Goal: Task Accomplishment & Management: Use online tool/utility

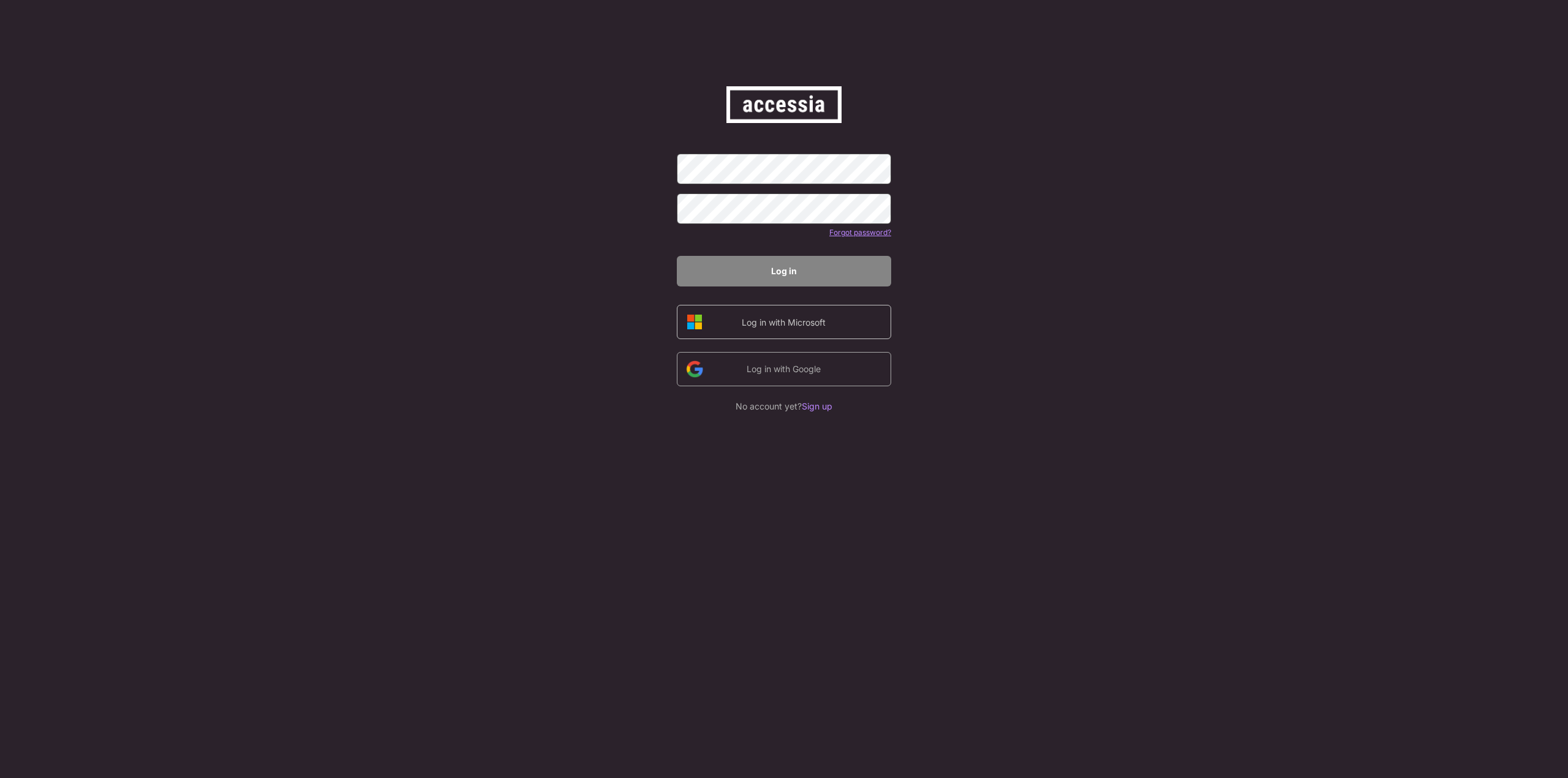
click at [831, 325] on div "Log in with Microsoft" at bounding box center [784, 322] width 103 height 13
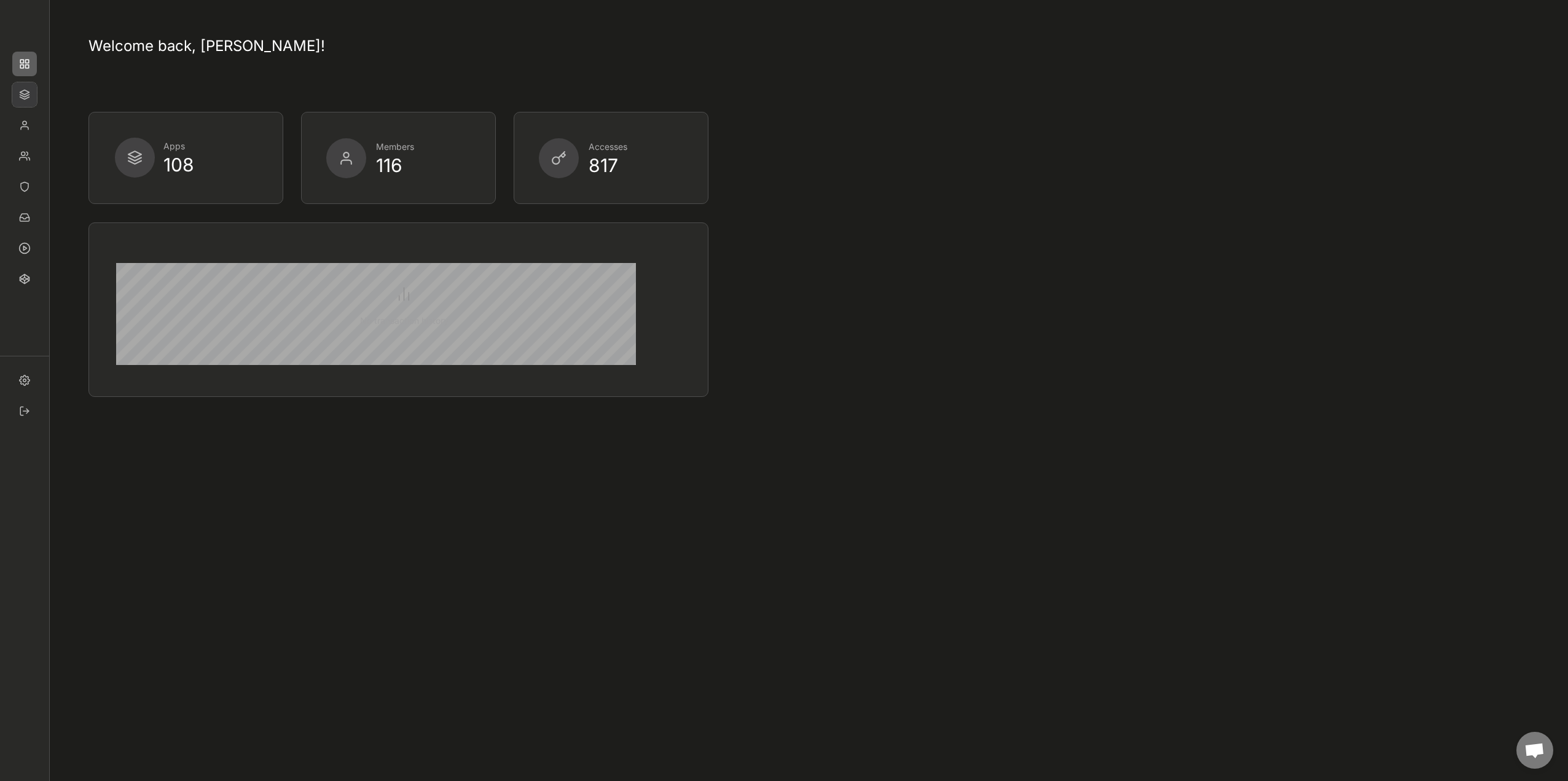
click at [19, 97] on img at bounding box center [25, 95] width 25 height 25
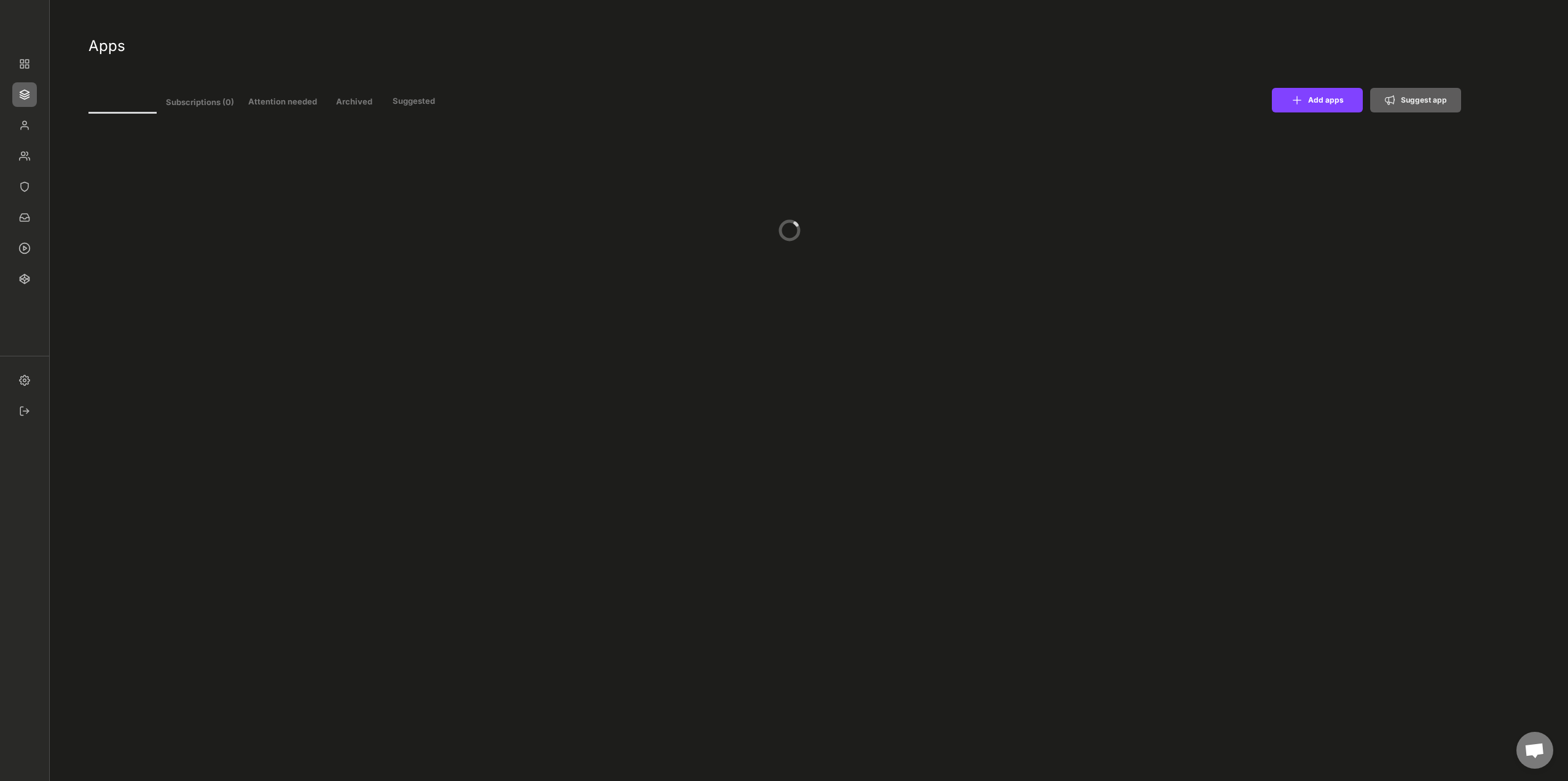
type input "11"
select select ""In review""
select select ""Managed""
select select ""In review""
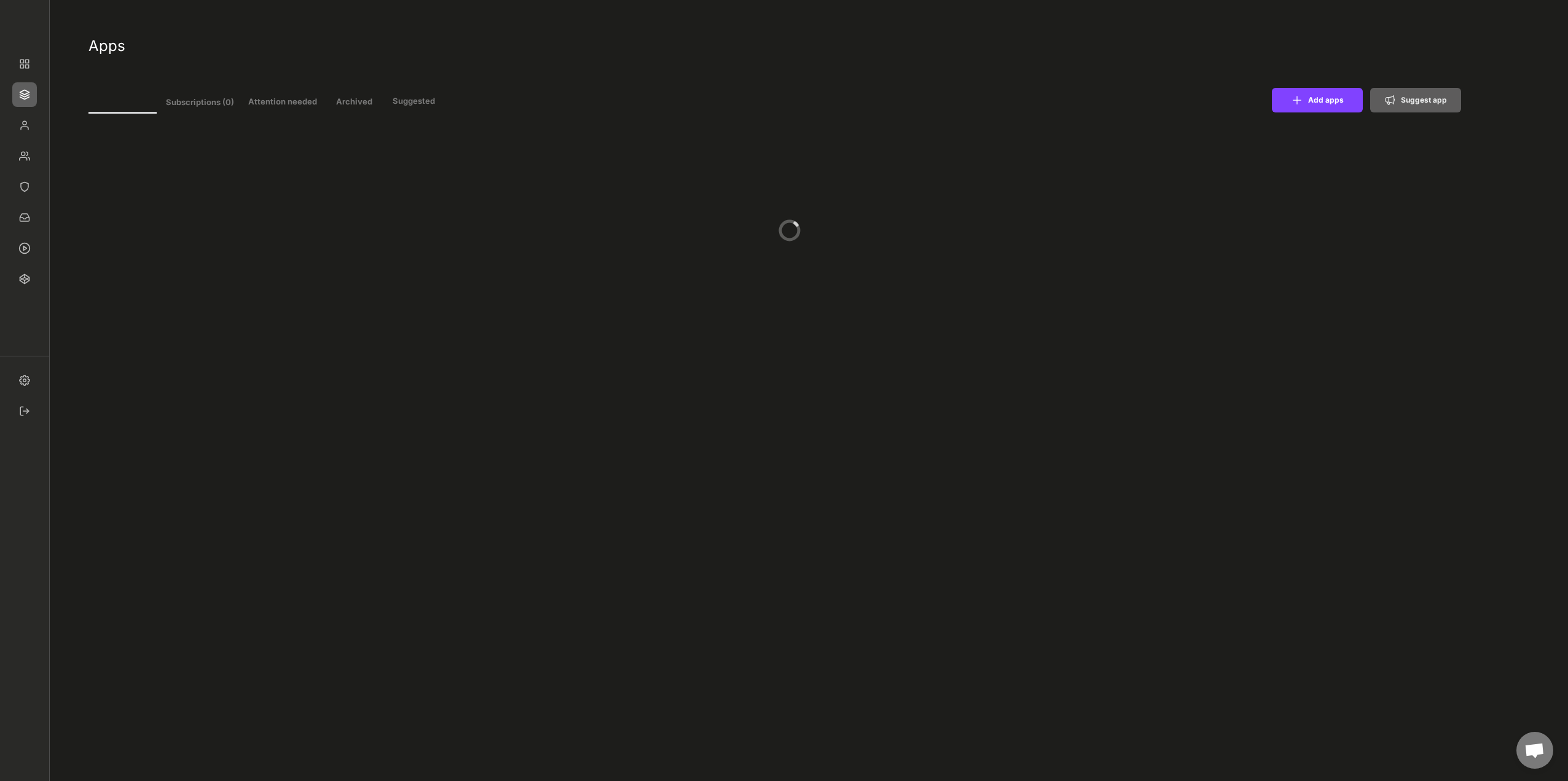
select select ""Managed""
select select ""In review""
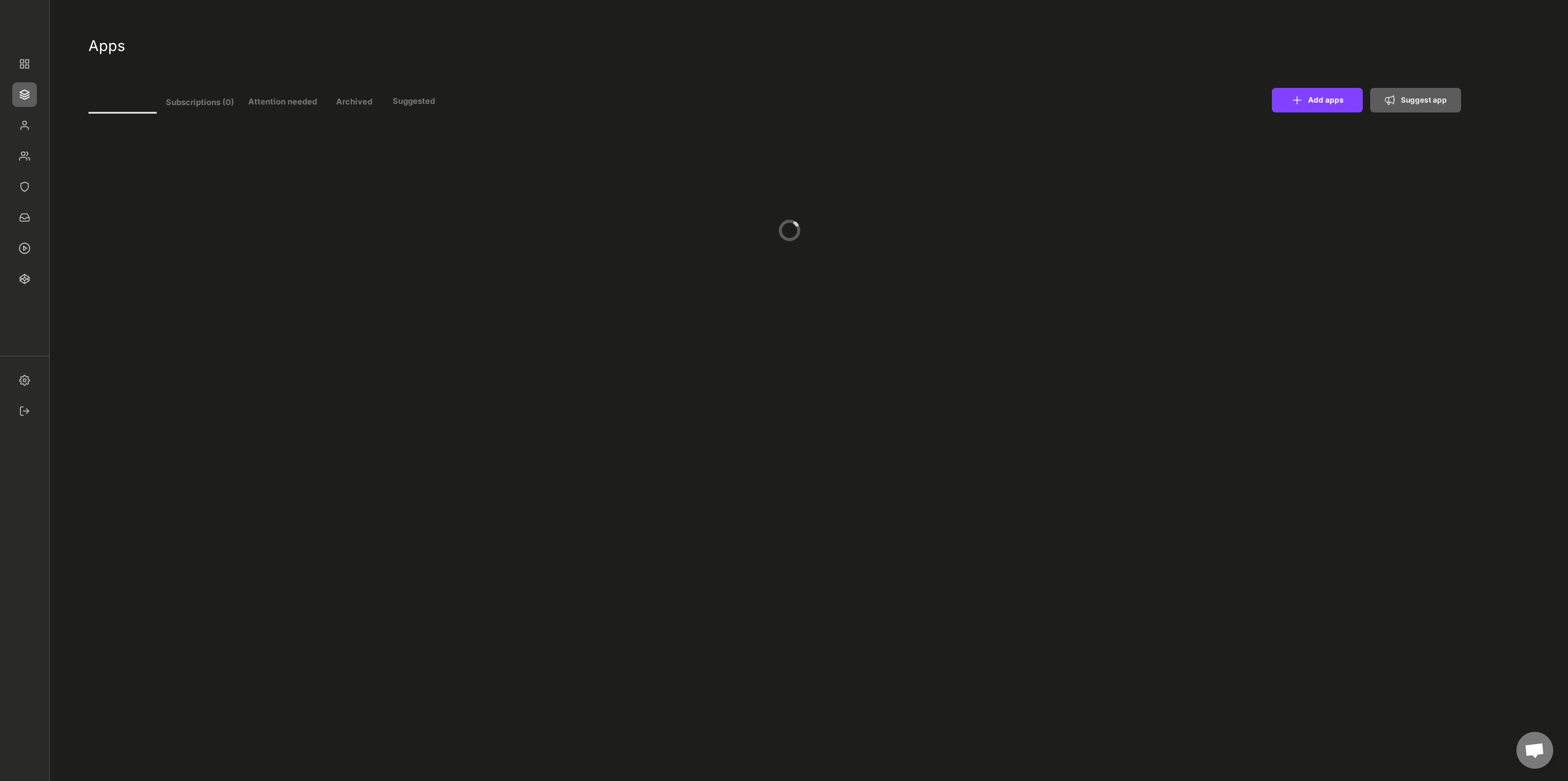
select select ""Managed""
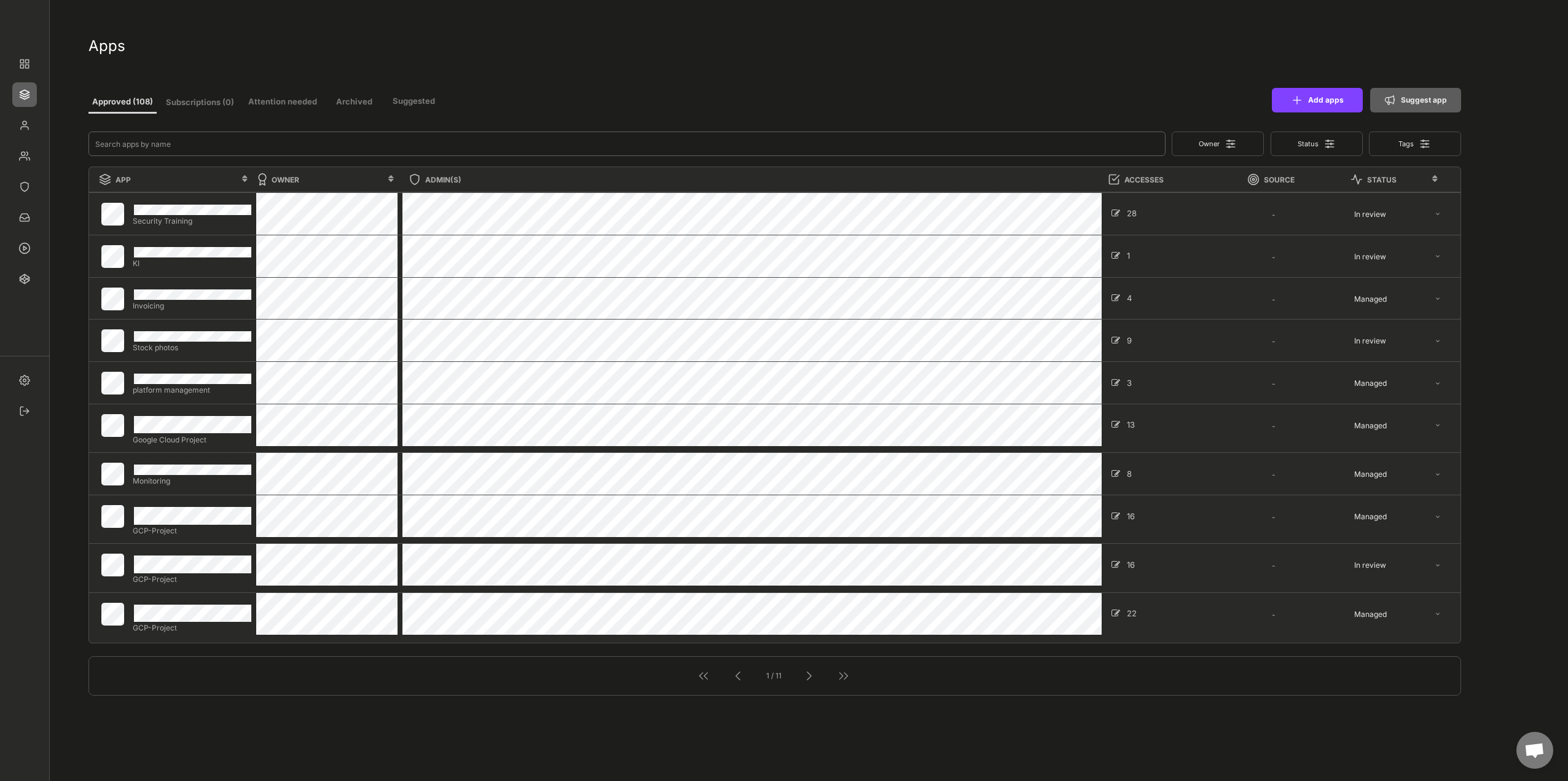
click at [264, 142] on input "input" at bounding box center [627, 144] width 1077 height 25
type input "mai"
select select ""In review""
select select ""Managed""
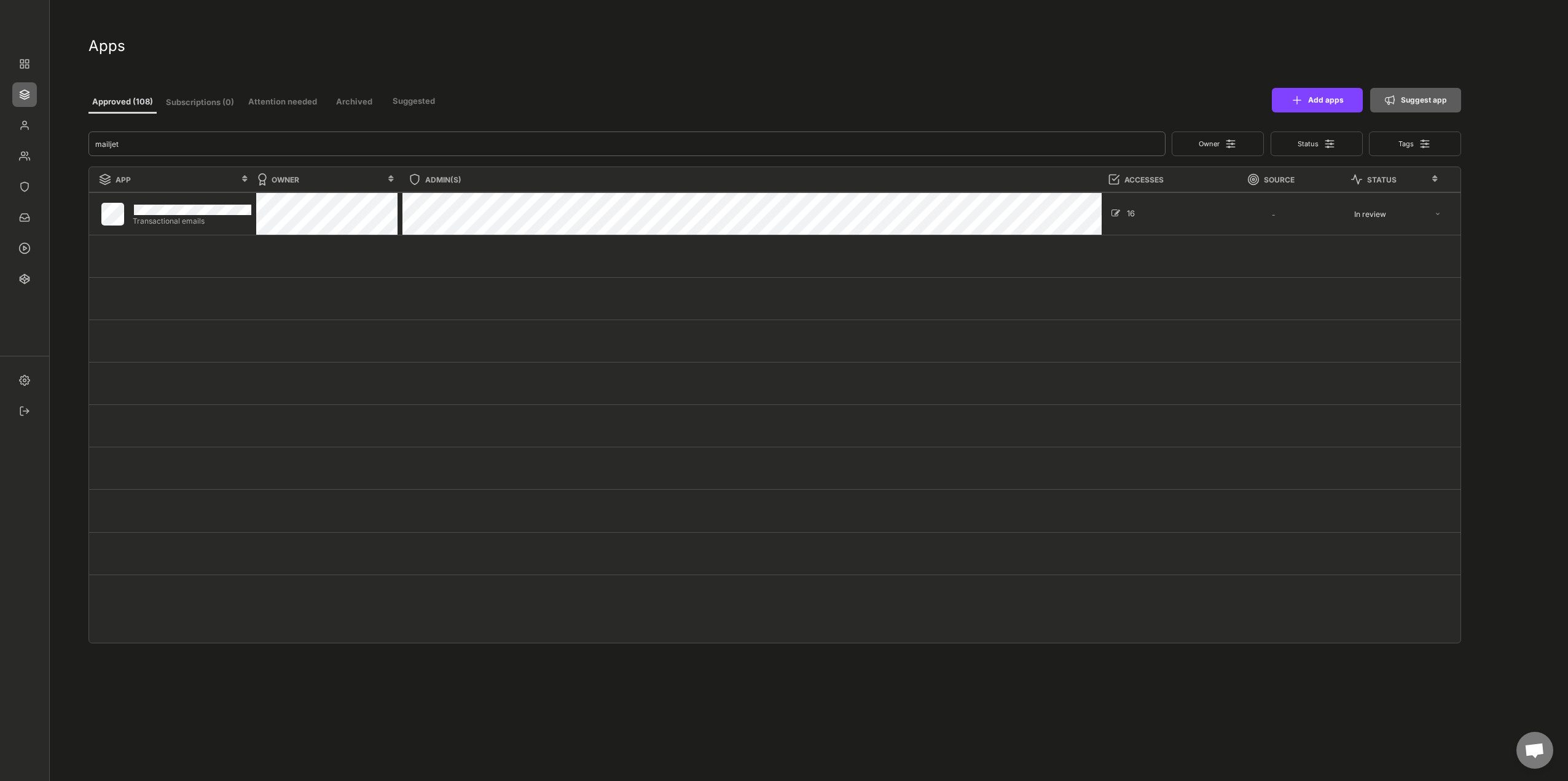
type input "mailjet"
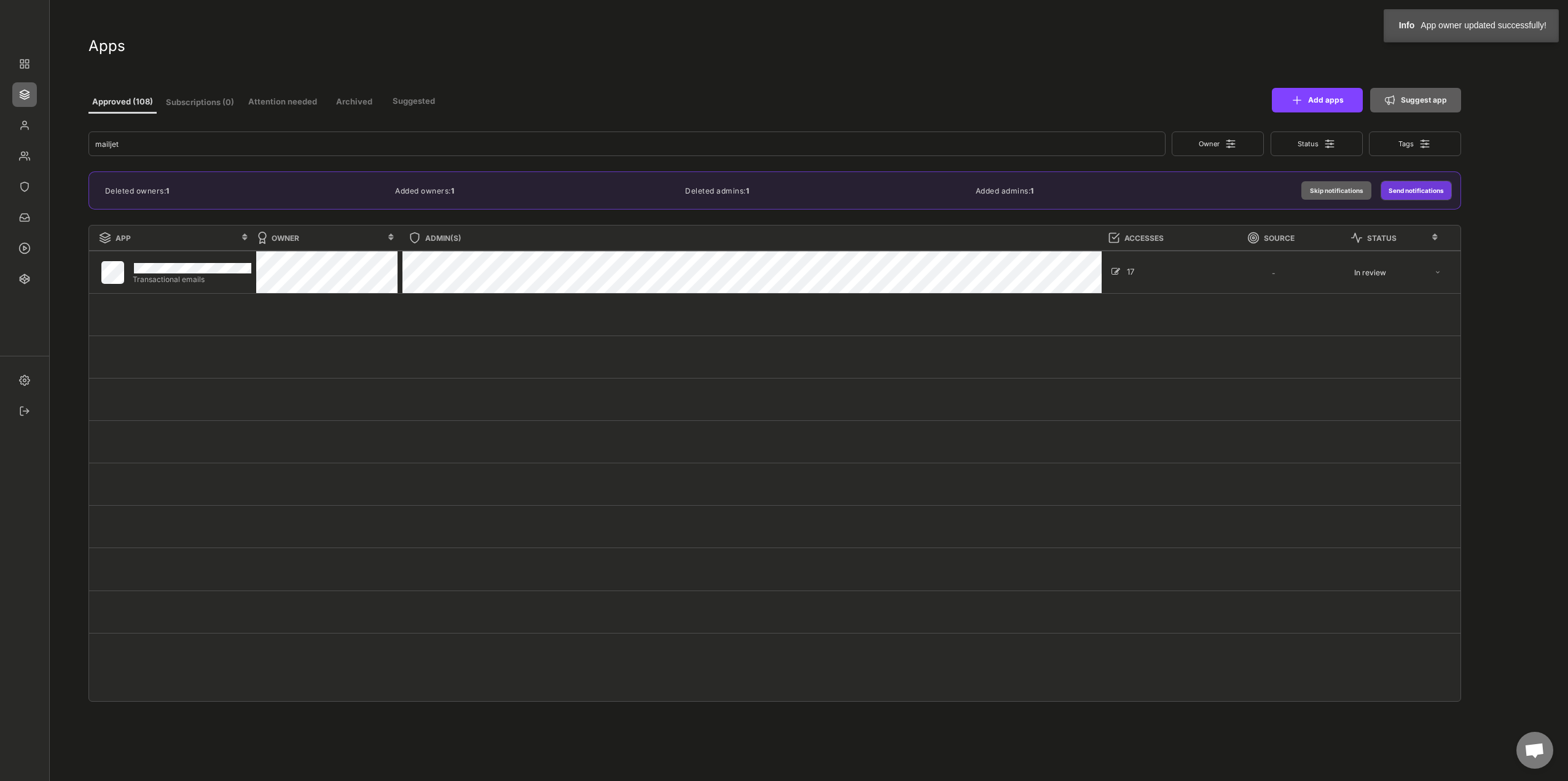
click at [1401, 189] on button "Send notifications" at bounding box center [1416, 191] width 70 height 19
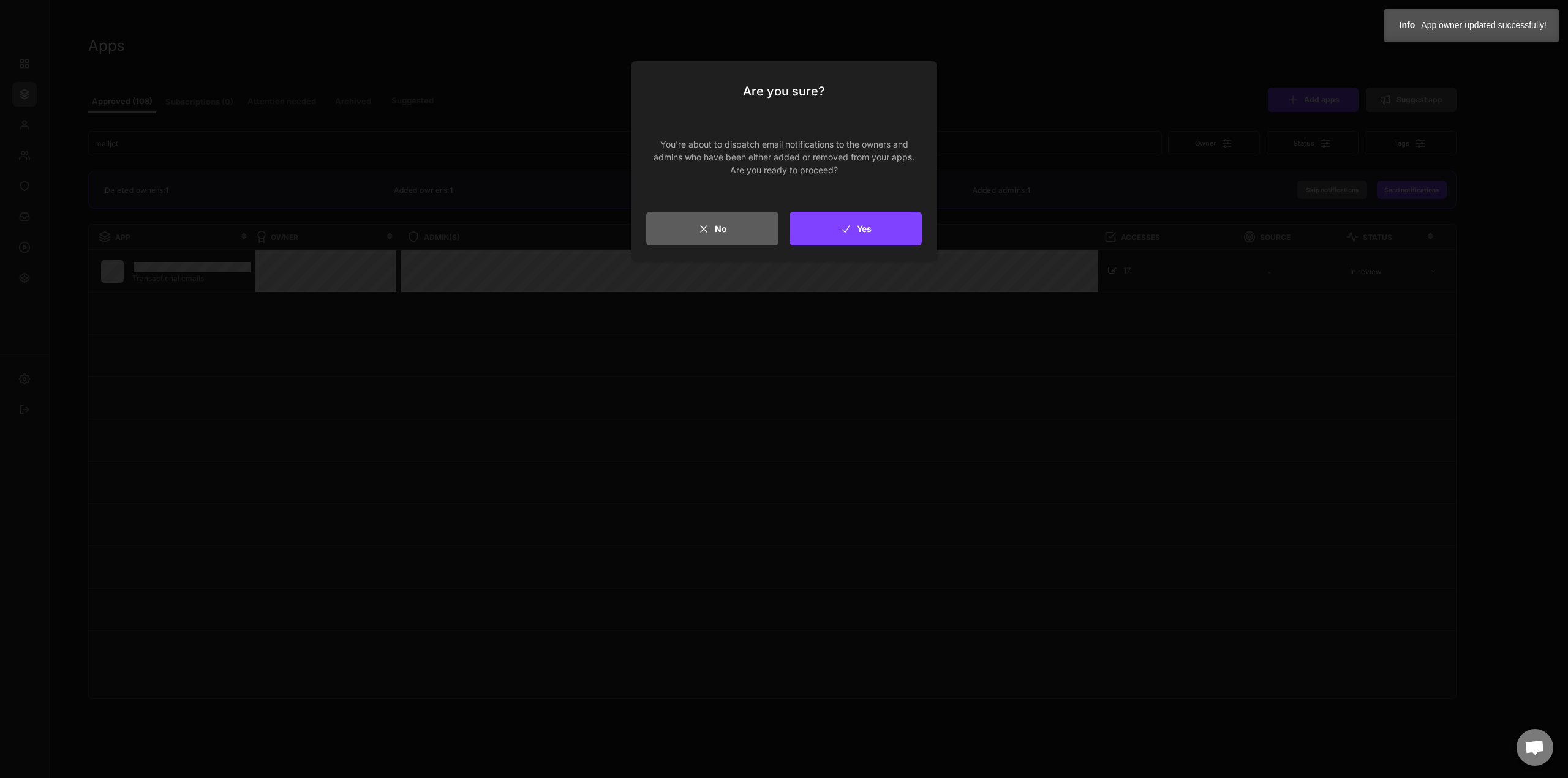
click at [840, 232] on icon at bounding box center [846, 229] width 12 height 12
